Goal: Information Seeking & Learning: Learn about a topic

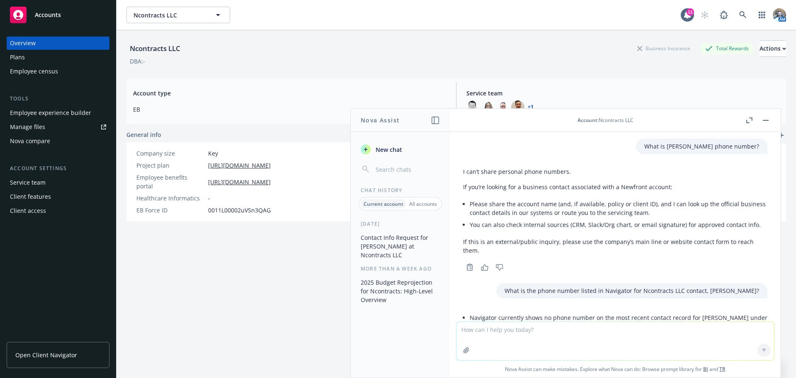
scroll to position [76, 0]
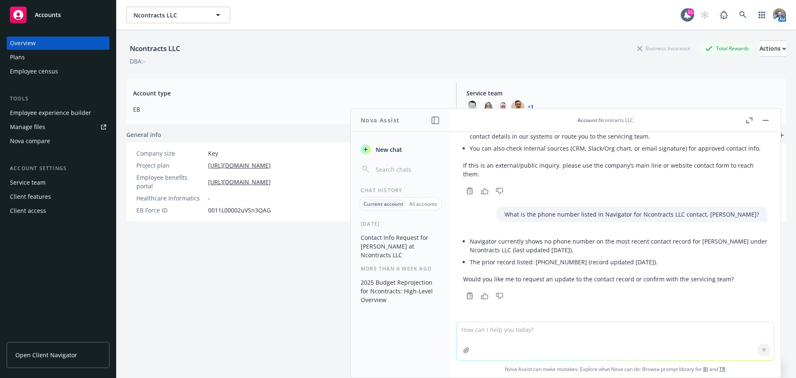
click at [45, 347] on link "Open Client Navigator" at bounding box center [58, 355] width 103 height 26
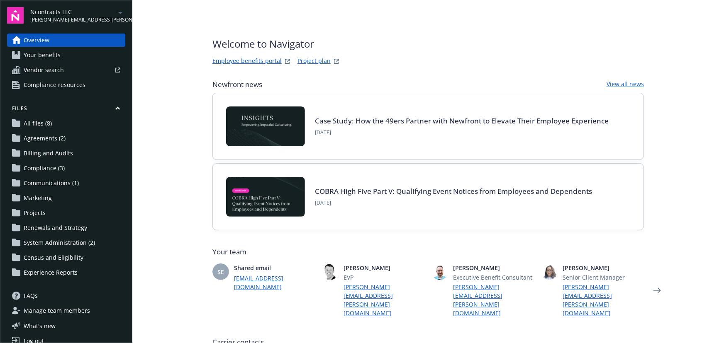
click at [262, 61] on link "Employee benefits portal" at bounding box center [246, 61] width 69 height 10
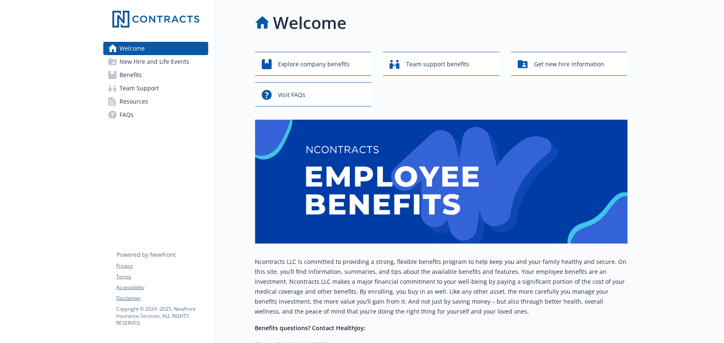
click at [132, 79] on span "Benefits" at bounding box center [131, 74] width 22 height 13
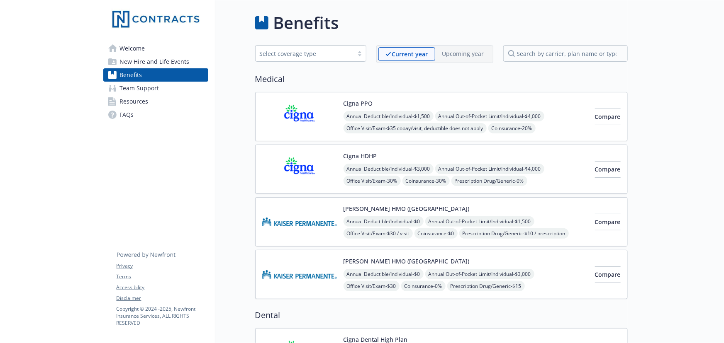
click at [438, 100] on div "Cigna PPO Annual Deductible/Individual - $1,500 Annual Out-of-Pocket Limit/Indi…" at bounding box center [465, 116] width 245 height 35
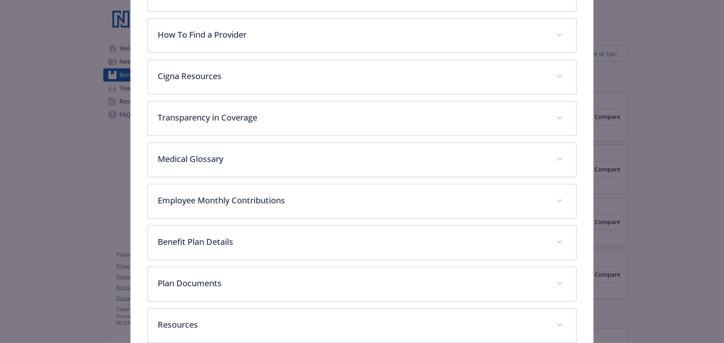
scroll to position [209, 0]
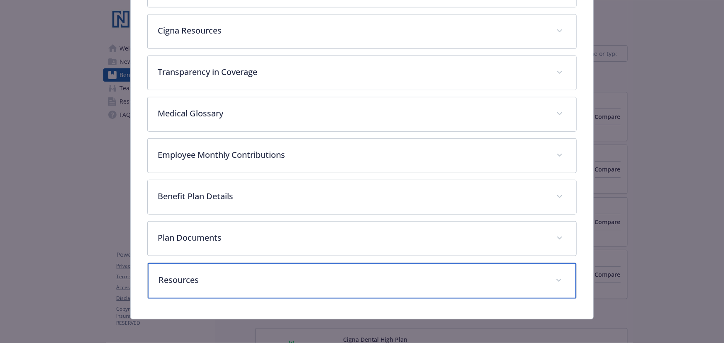
click at [210, 265] on div "Resources" at bounding box center [362, 281] width 428 height 36
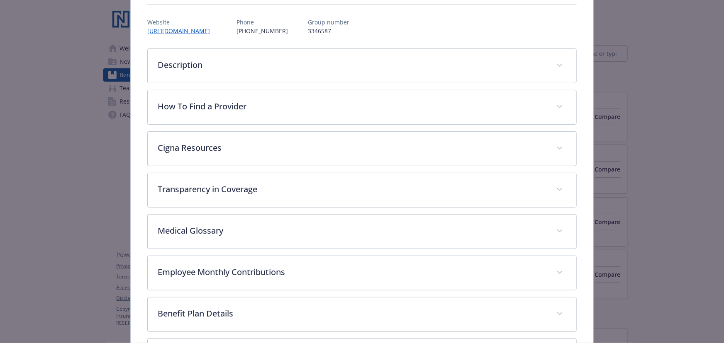
scroll to position [113, 0]
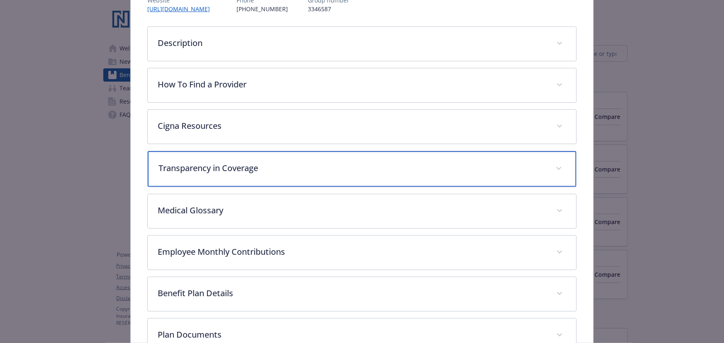
click at [236, 164] on p "Transparency in Coverage" at bounding box center [351, 168] width 387 height 12
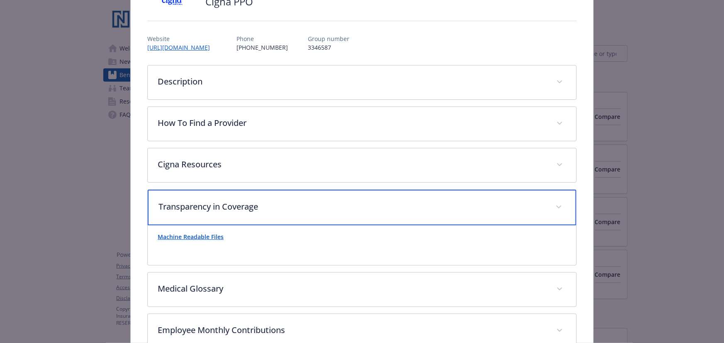
scroll to position [75, 0]
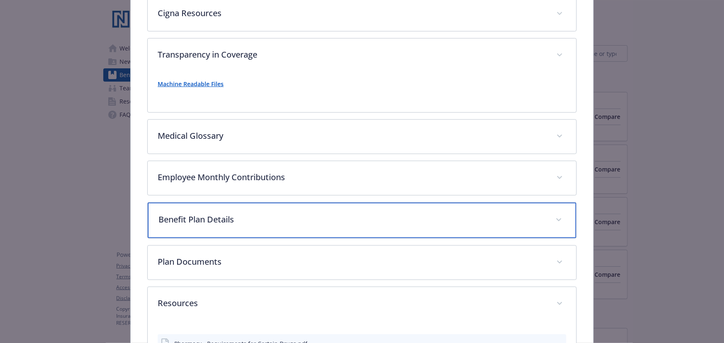
click at [215, 216] on p "Benefit Plan Details" at bounding box center [351, 220] width 387 height 12
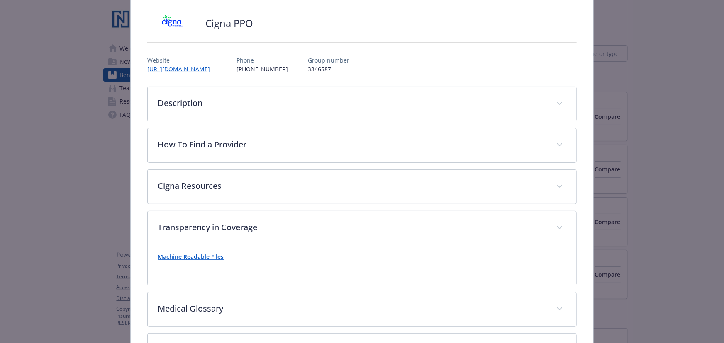
scroll to position [0, 0]
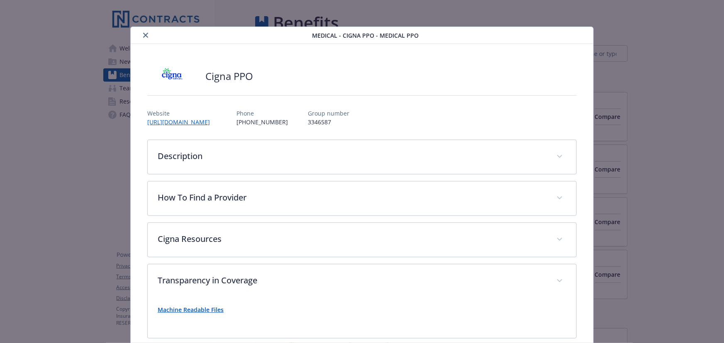
click at [140, 32] on div "details for plan Medical - Cigna PPO - Medical PPO" at bounding box center [223, 35] width 178 height 10
click at [141, 32] on button "close" at bounding box center [146, 35] width 10 height 10
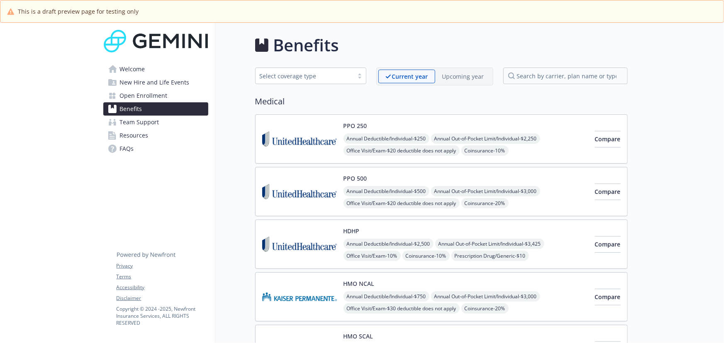
click at [403, 233] on div "HDHP Annual Deductible/Individual - $2,500 Annual Out-of-Pocket Limit/Individua…" at bounding box center [465, 244] width 245 height 35
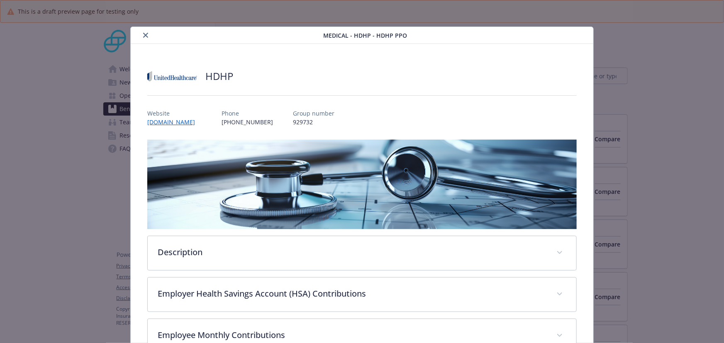
scroll to position [25, 0]
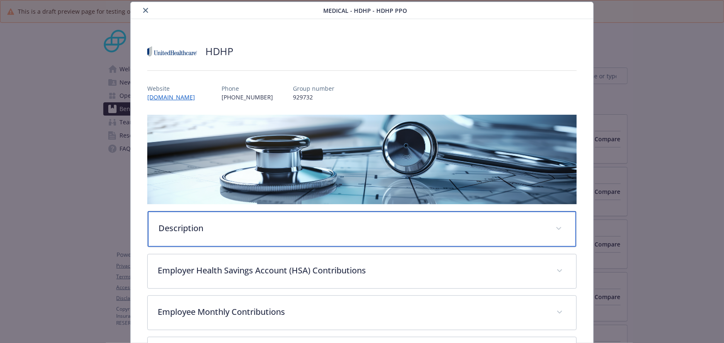
click at [317, 235] on div "Description" at bounding box center [362, 229] width 428 height 36
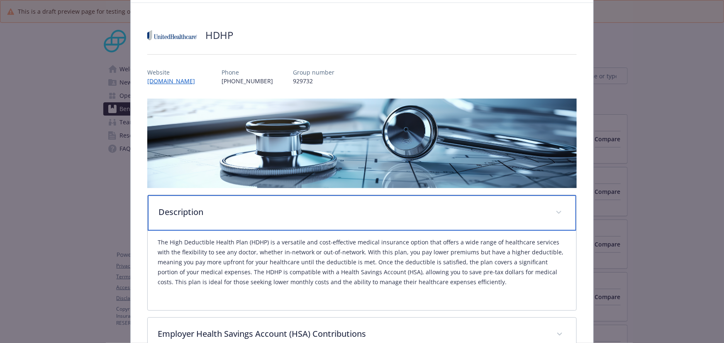
scroll to position [175, 0]
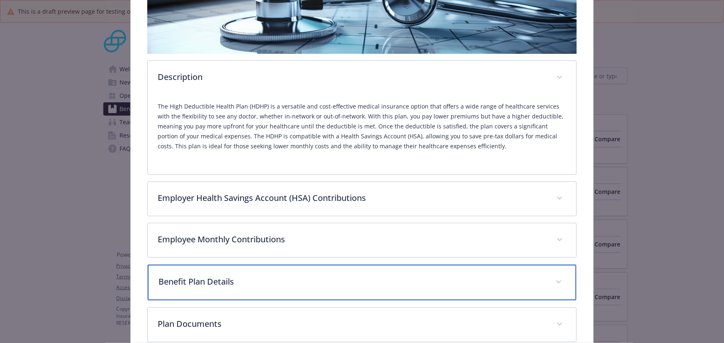
click at [263, 278] on p "Benefit Plan Details" at bounding box center [351, 282] width 387 height 12
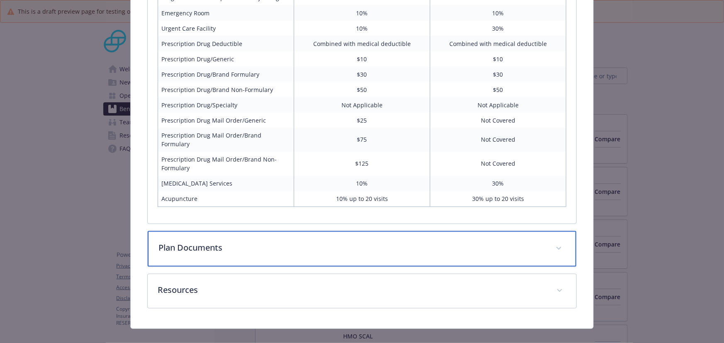
click at [304, 231] on div "Plan Documents" at bounding box center [362, 249] width 428 height 36
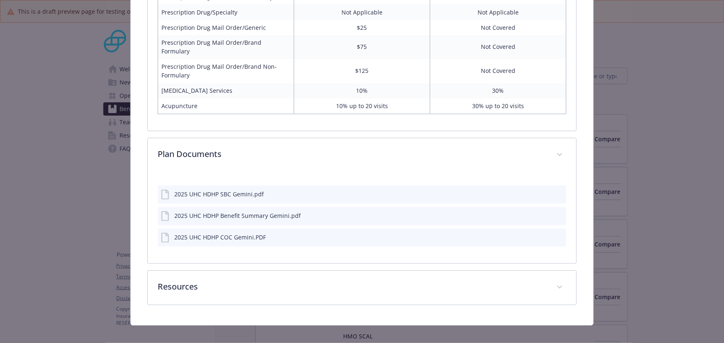
scroll to position [752, 0]
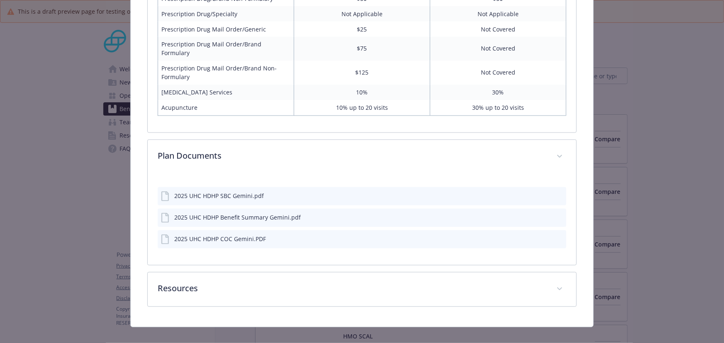
click at [554, 193] on icon "preview file" at bounding box center [557, 196] width 7 height 6
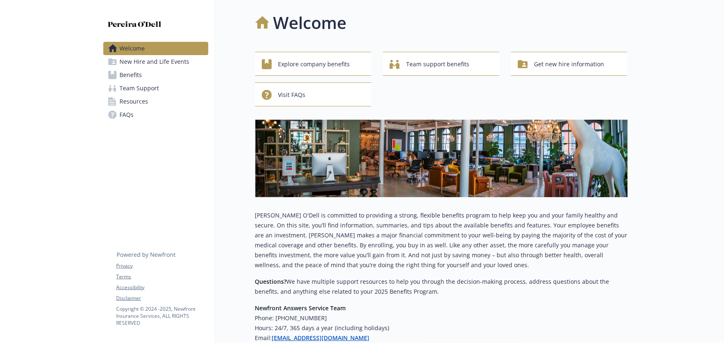
click at [136, 74] on span "Benefits" at bounding box center [131, 74] width 22 height 13
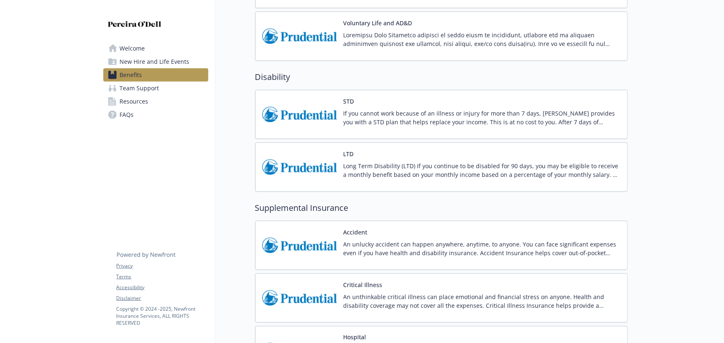
scroll to position [490, 0]
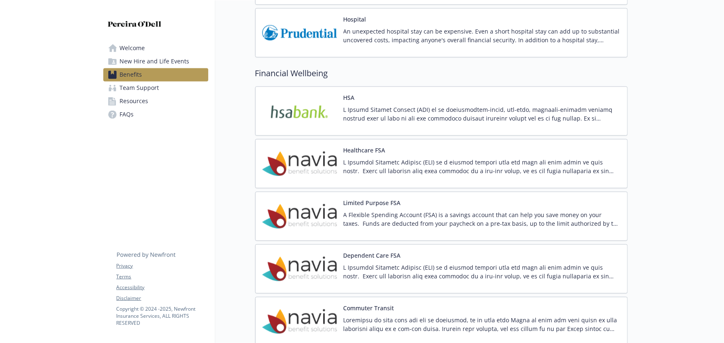
click at [452, 162] on p at bounding box center [481, 166] width 277 height 17
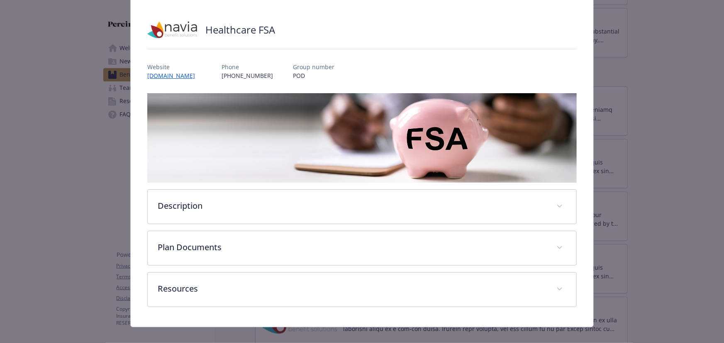
scroll to position [56, 0]
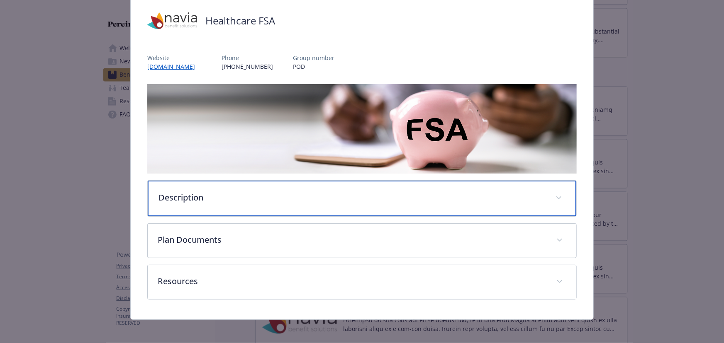
click at [182, 206] on div "Description" at bounding box center [362, 199] width 428 height 36
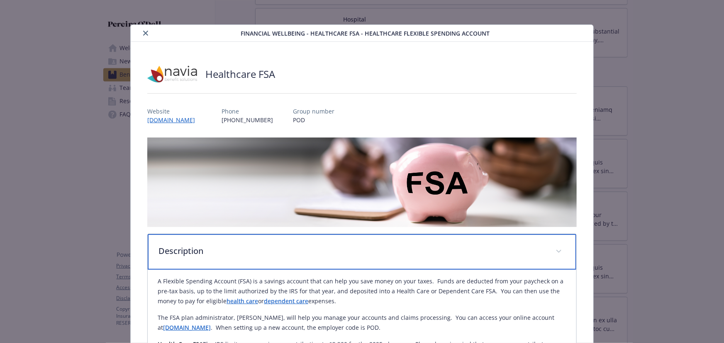
scroll to position [0, 0]
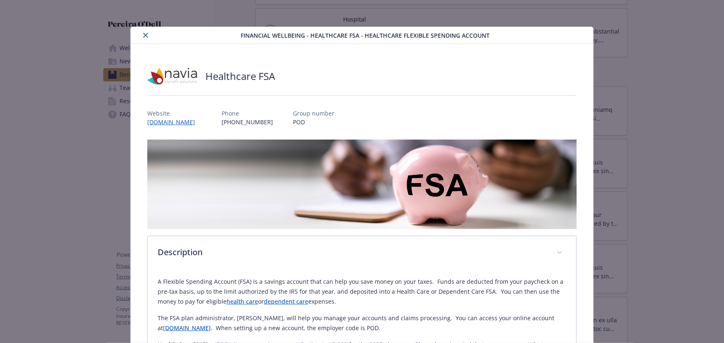
click at [141, 36] on button "close" at bounding box center [146, 35] width 10 height 10
